Goal: Obtain resource: Obtain resource

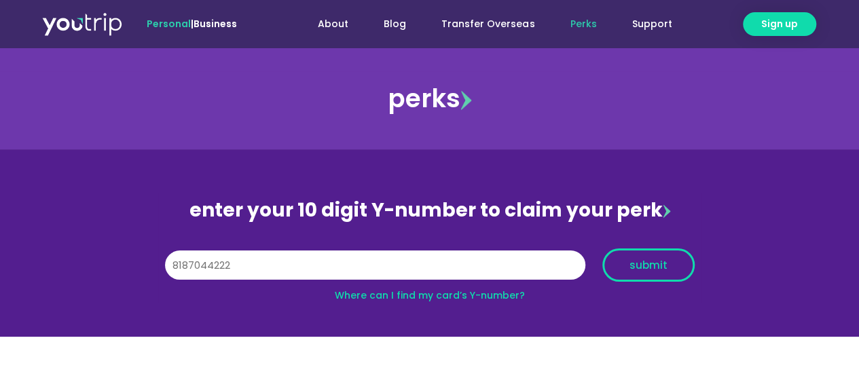
type input "8187044222"
click at [626, 252] on button "submit" at bounding box center [649, 265] width 92 height 33
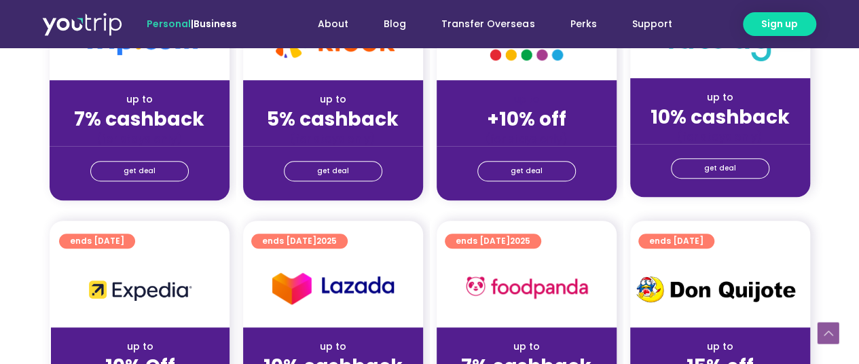
scroll to position [408, 0]
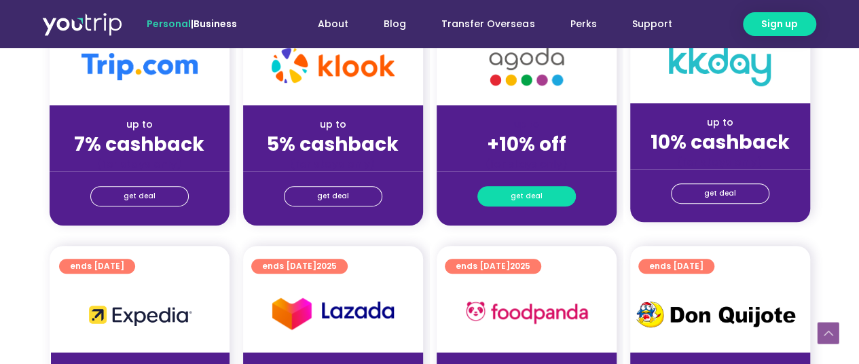
click at [521, 201] on span "get deal" at bounding box center [527, 196] width 32 height 19
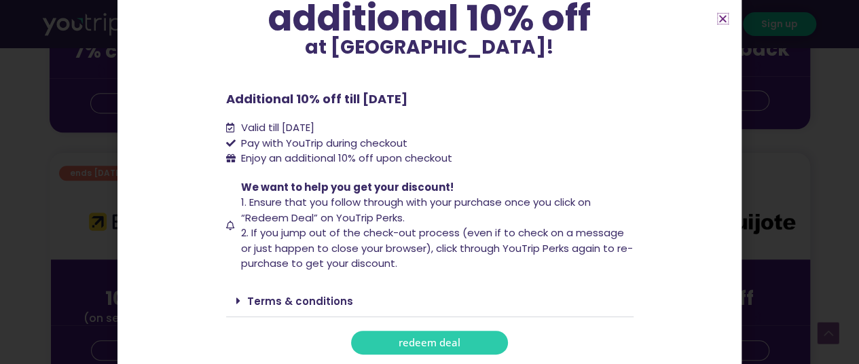
scroll to position [544, 0]
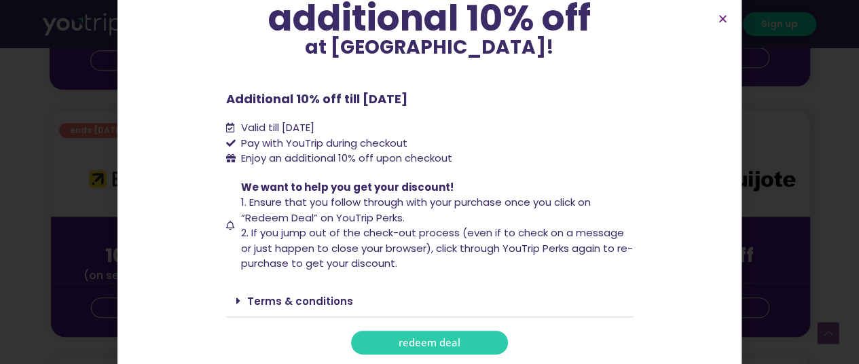
drag, startPoint x: 464, startPoint y: 344, endPoint x: 468, endPoint y: 331, distance: 13.5
click at [464, 342] on link "redeem deal" at bounding box center [429, 343] width 157 height 24
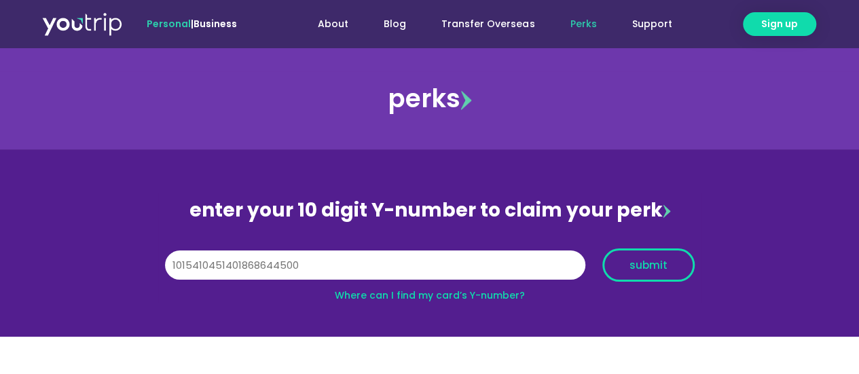
type input "1015410451401868644500"
click at [646, 255] on button "submit" at bounding box center [649, 265] width 92 height 33
drag, startPoint x: 344, startPoint y: 267, endPoint x: 0, endPoint y: 233, distance: 346.1
click at [0, 233] on section "enter your 10 digit Y-number to claim your perk Y Number 1015410451401868644500…" at bounding box center [429, 243] width 859 height 188
type input "8187044222"
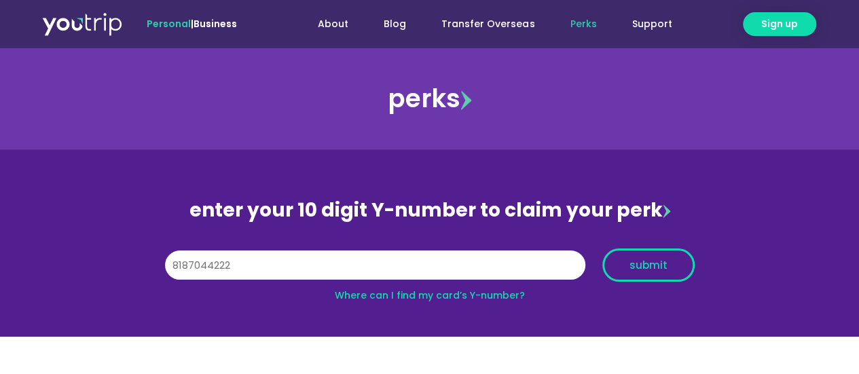
click at [640, 267] on span "submit" at bounding box center [649, 265] width 38 height 10
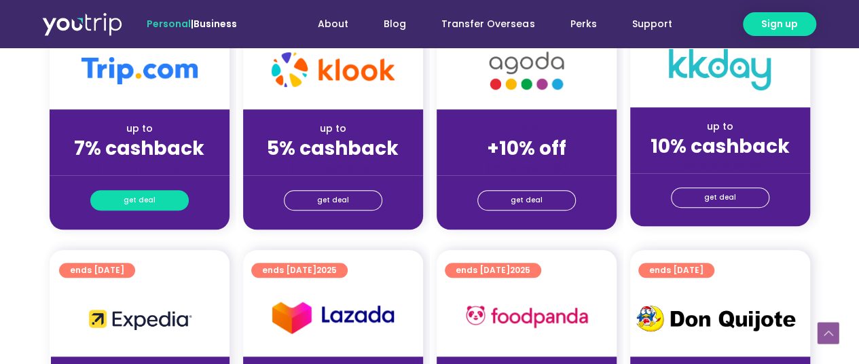
scroll to position [408, 0]
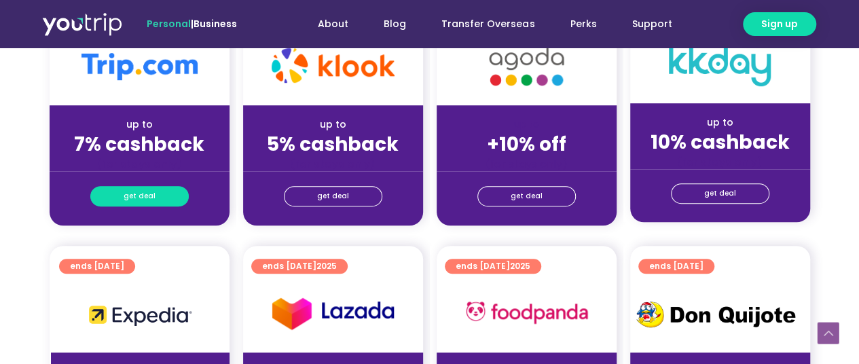
click at [141, 190] on span "get deal" at bounding box center [140, 196] width 32 height 19
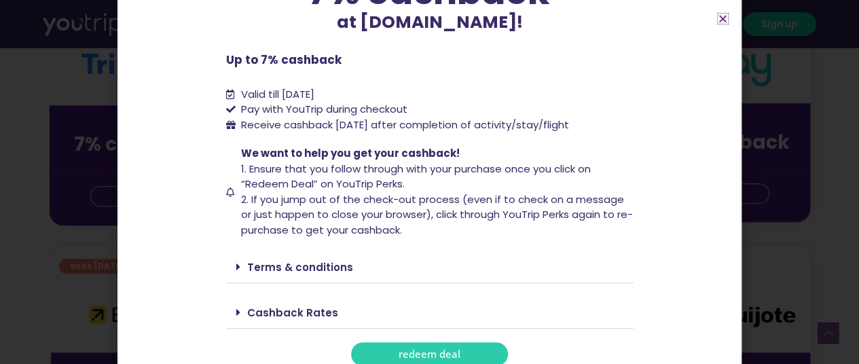
scroll to position [154, 0]
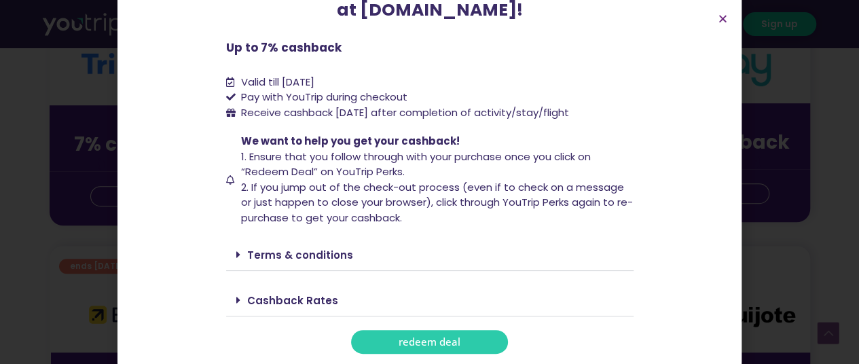
click at [433, 342] on span "redeem deal" at bounding box center [430, 342] width 62 height 10
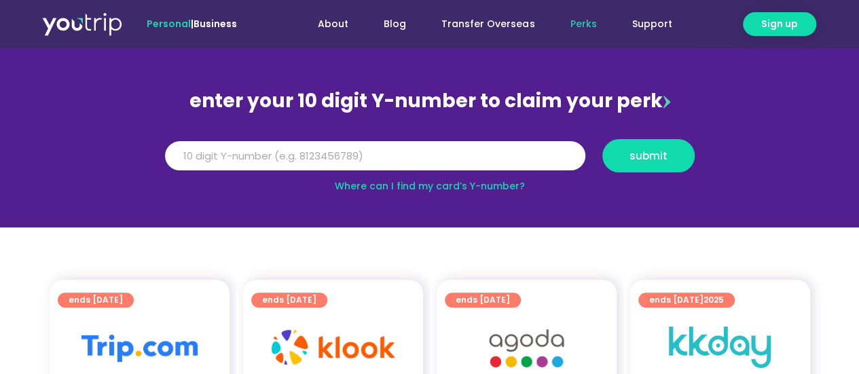
scroll to position [136, 0]
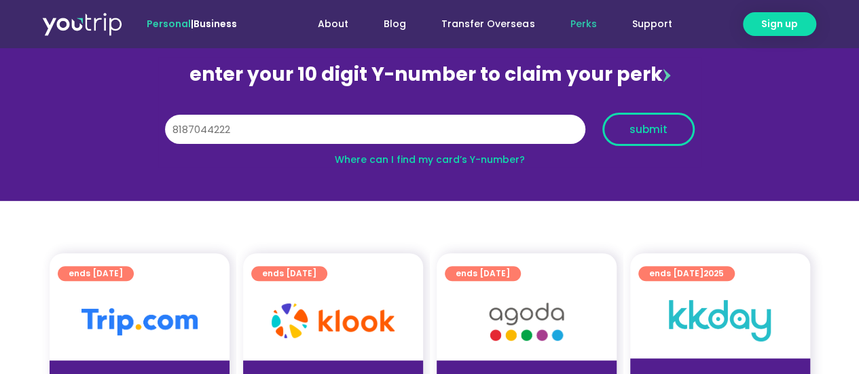
type input "8187044222"
click at [666, 120] on button "submit" at bounding box center [649, 129] width 92 height 33
